Goal: Transaction & Acquisition: Obtain resource

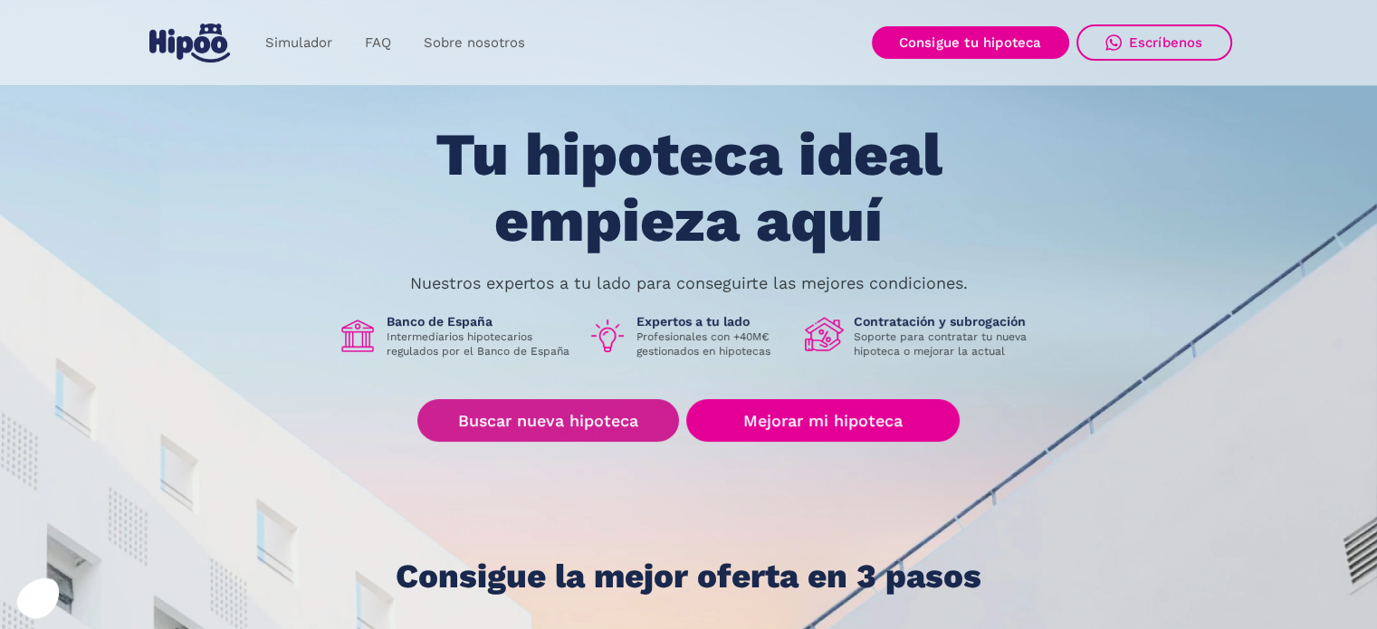
scroll to position [91, 0]
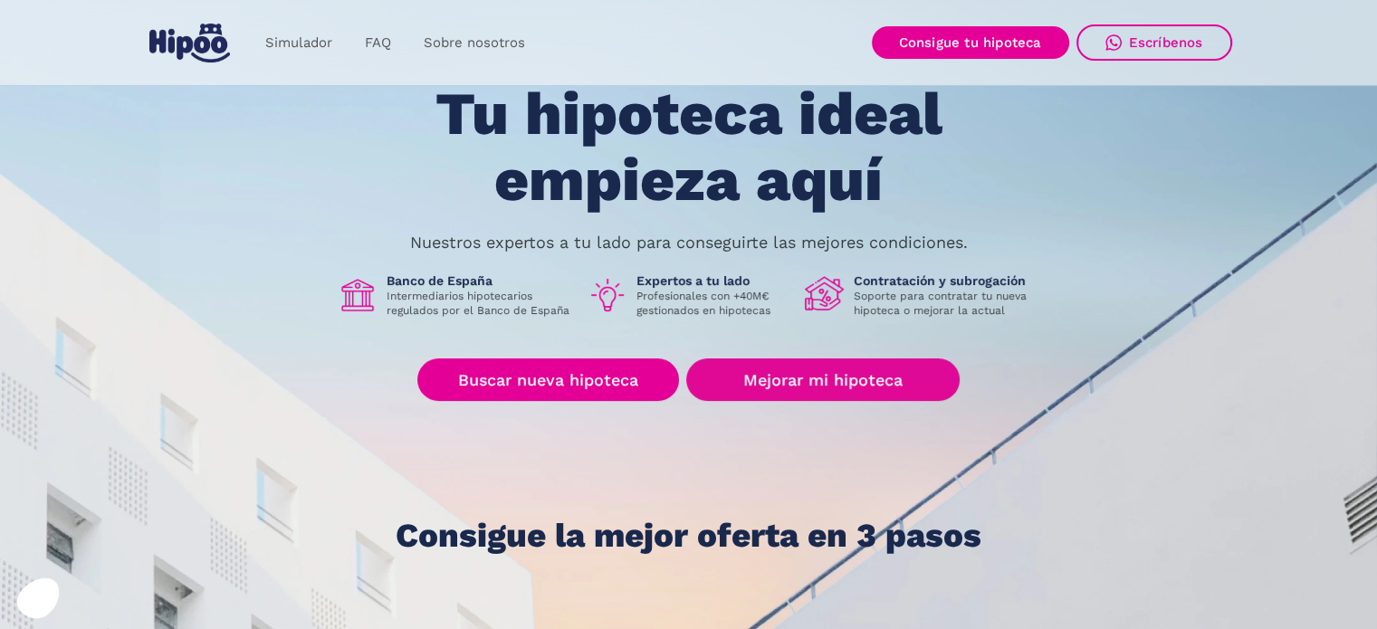
click at [851, 368] on link "Mejorar mi hipoteca" at bounding box center [822, 379] width 272 height 43
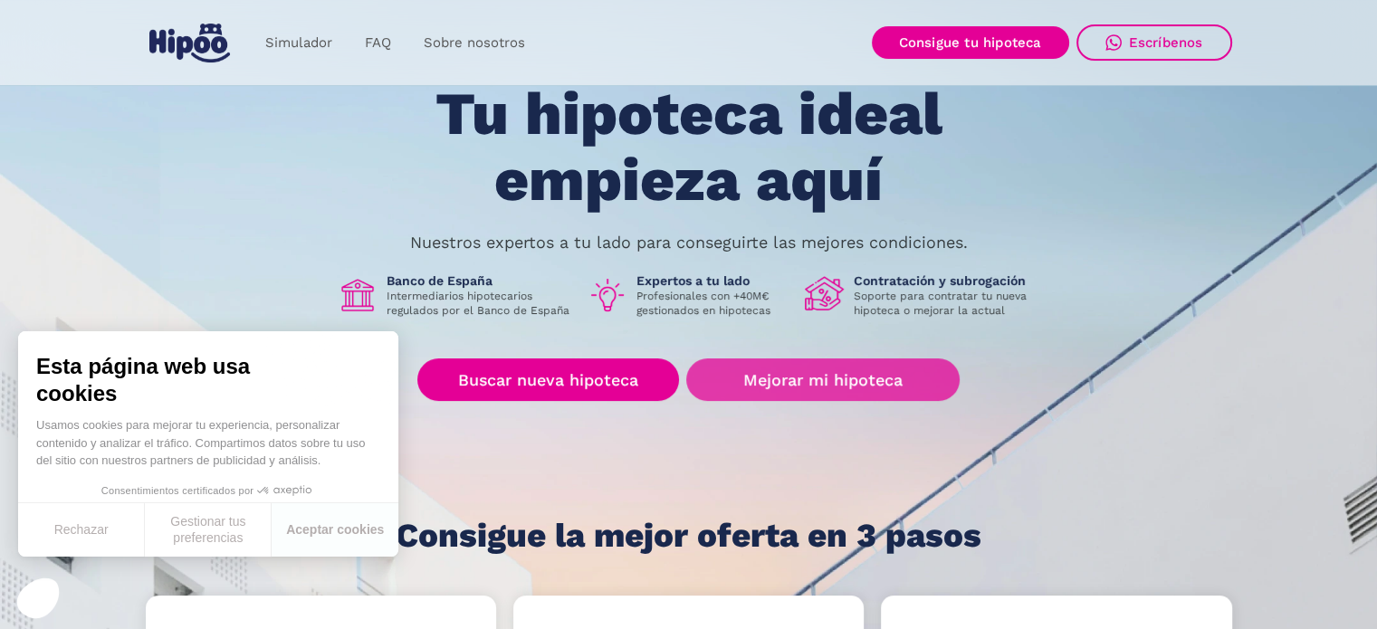
click at [826, 396] on link "Mejorar mi hipoteca" at bounding box center [822, 379] width 272 height 43
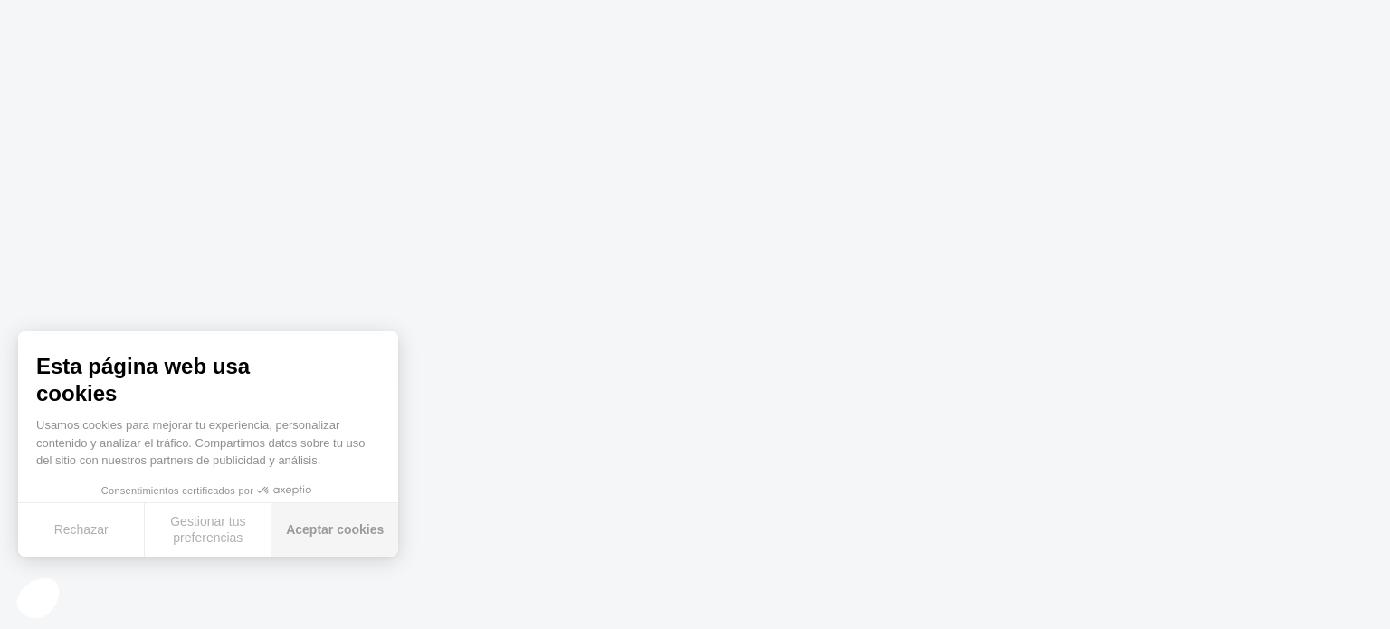
click at [304, 529] on button "Aceptar cookies" at bounding box center [335, 529] width 127 height 53
